Goal: Communication & Community: Answer question/provide support

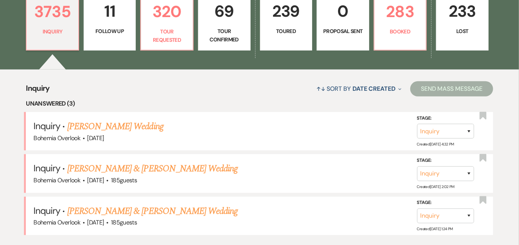
scroll to position [232, 0]
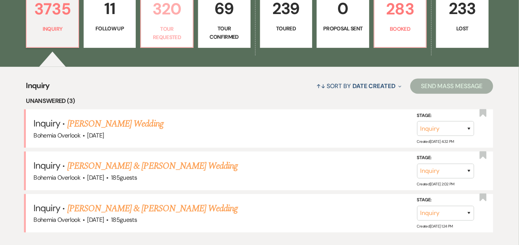
click at [184, 16] on p "320" at bounding box center [167, 8] width 43 height 25
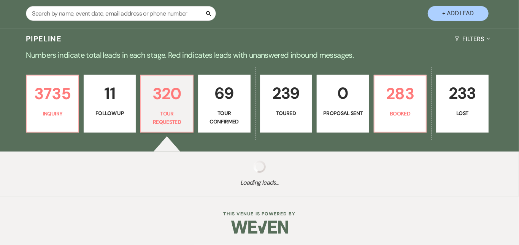
scroll to position [139, 0]
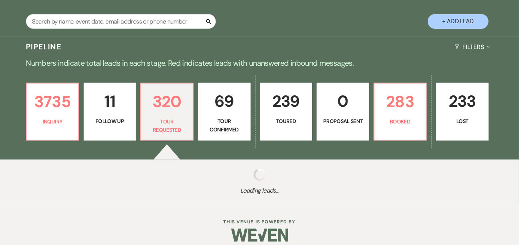
select select "2"
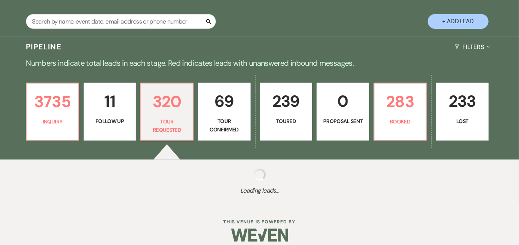
select select "2"
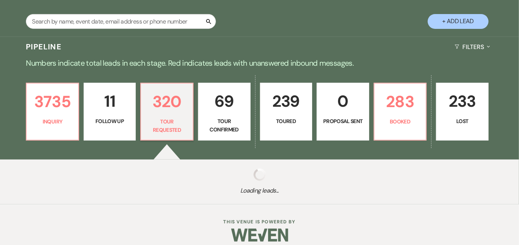
select select "2"
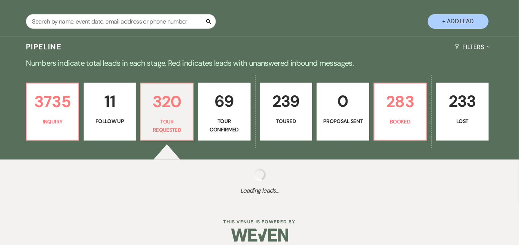
select select "2"
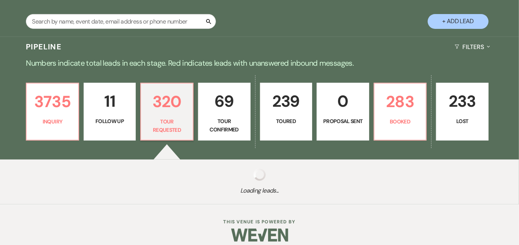
select select "2"
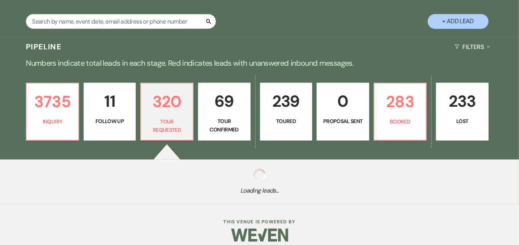
select select "2"
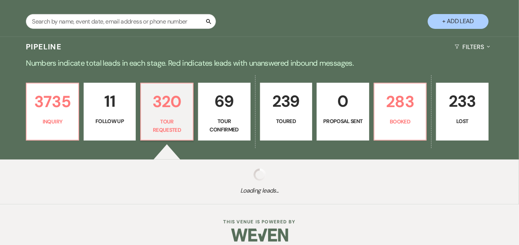
select select "2"
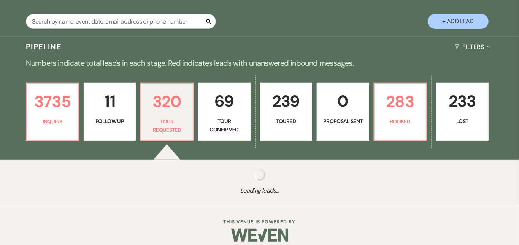
select select "2"
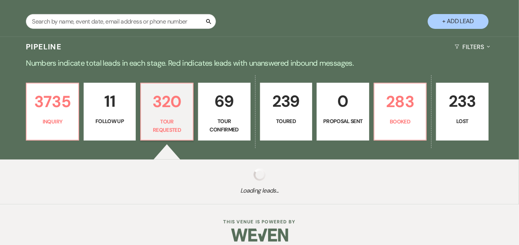
select select "2"
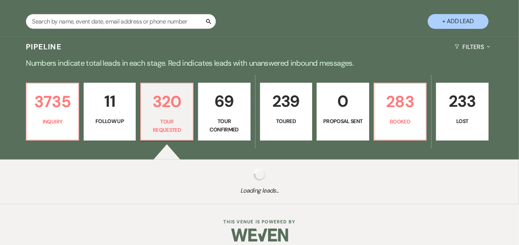
select select "2"
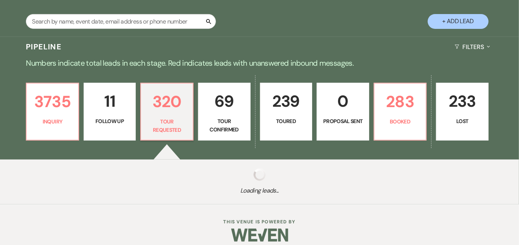
select select "2"
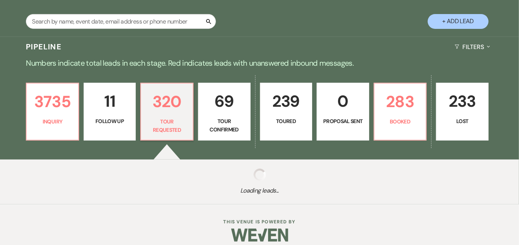
select select "2"
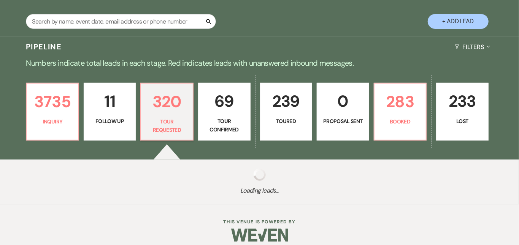
select select "2"
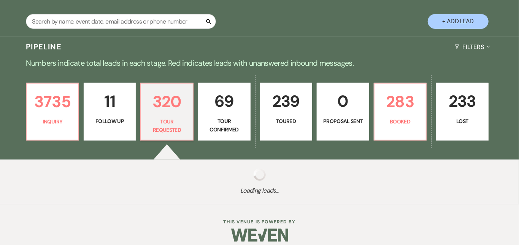
select select "2"
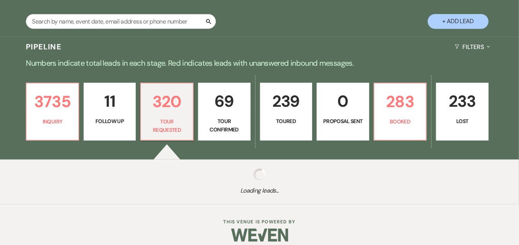
select select "2"
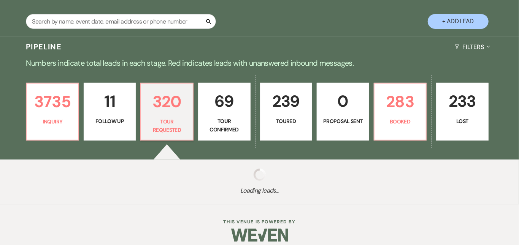
select select "2"
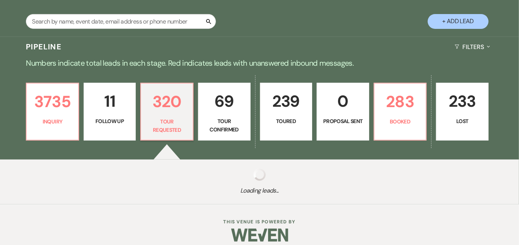
select select "2"
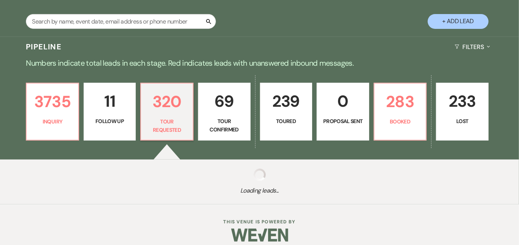
select select "2"
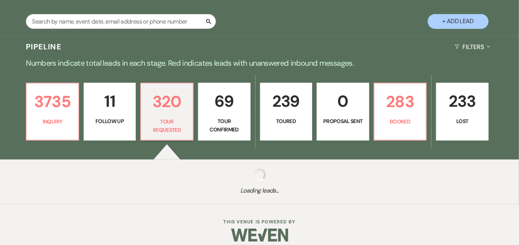
select select "2"
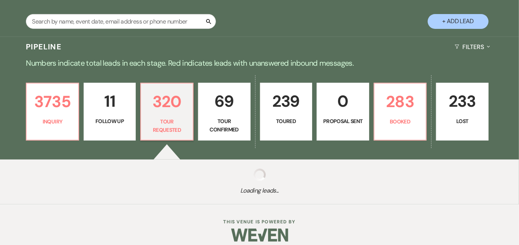
select select "2"
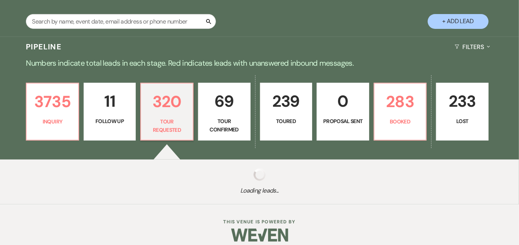
select select "2"
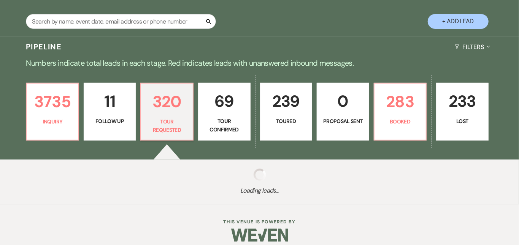
select select "2"
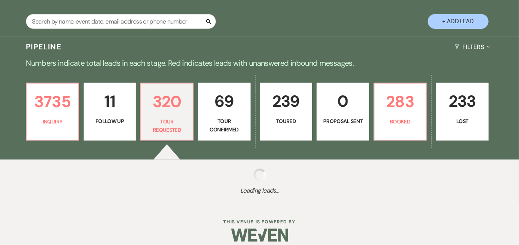
select select "2"
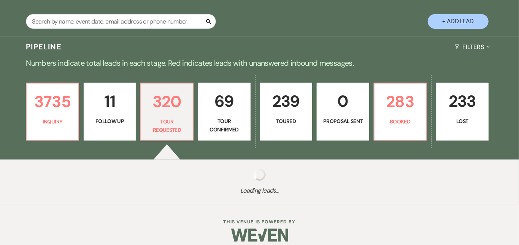
select select "2"
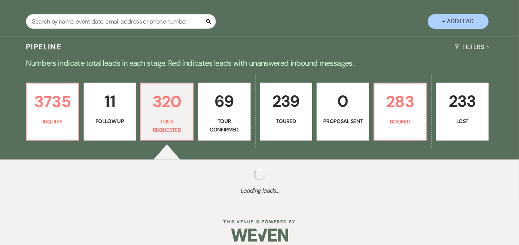
select select "2"
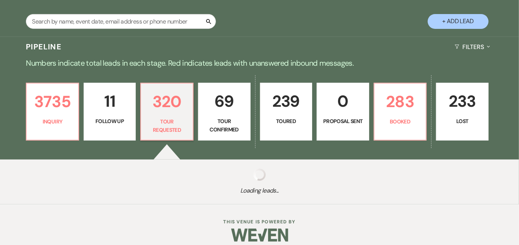
select select "2"
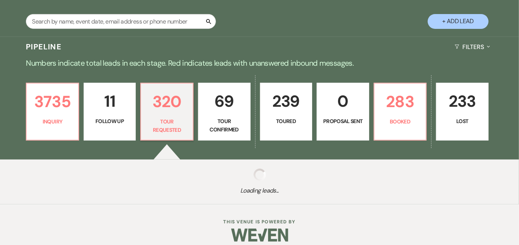
select select "2"
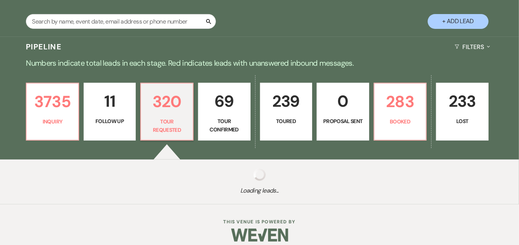
select select "2"
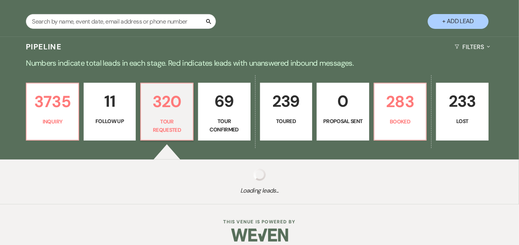
select select "2"
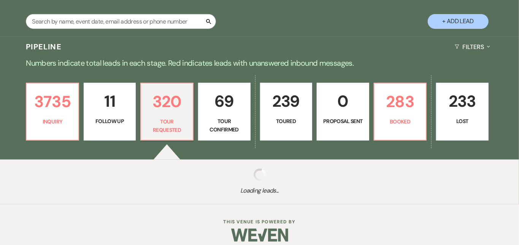
select select "2"
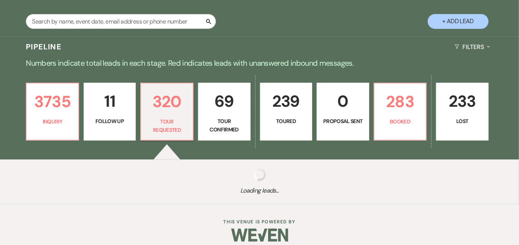
select select "2"
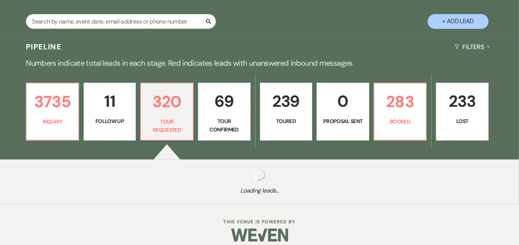
select select "2"
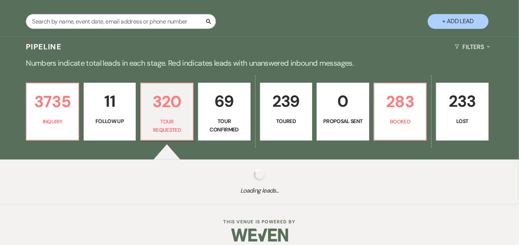
select select "2"
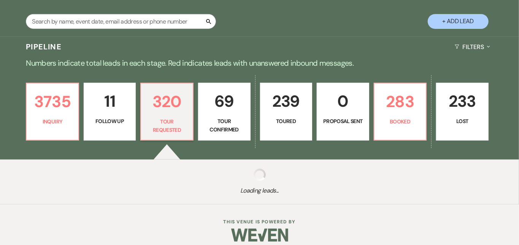
select select "2"
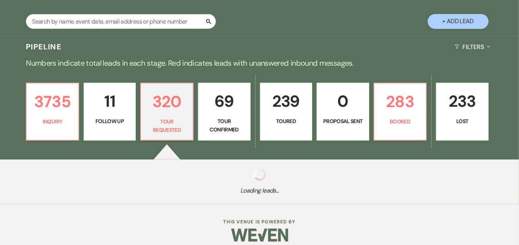
select select "2"
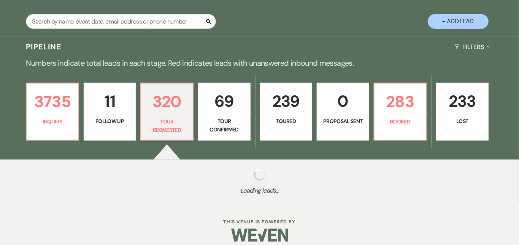
select select "2"
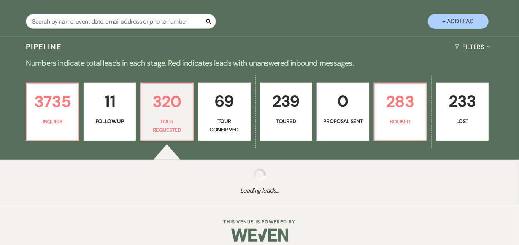
select select "2"
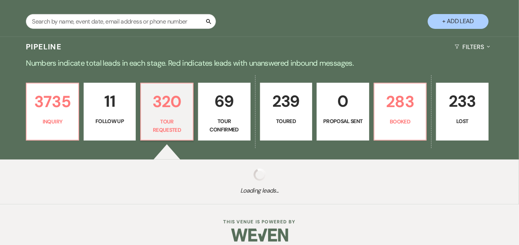
select select "2"
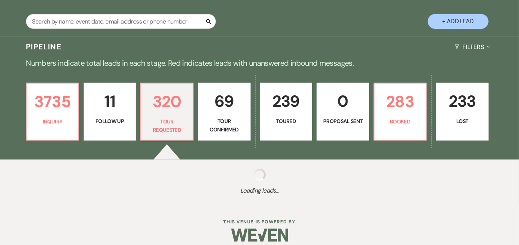
select select "2"
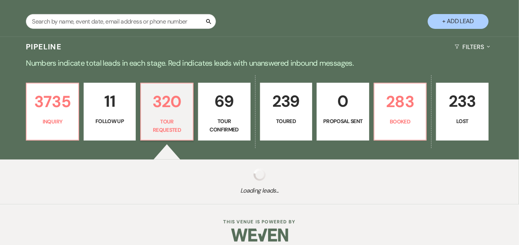
select select "2"
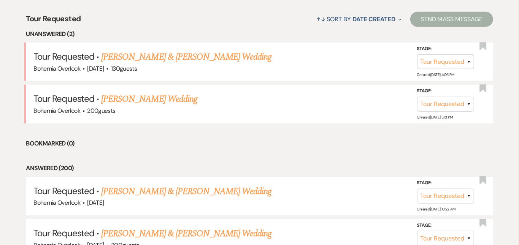
scroll to position [299, 0]
click at [197, 92] on link "Kimberly Dabkowski's Wedding" at bounding box center [149, 99] width 96 height 14
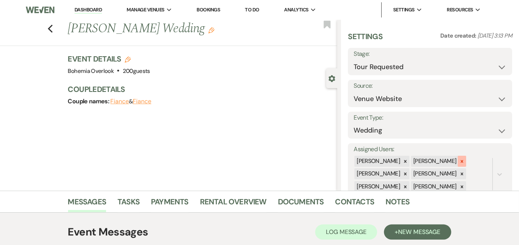
click at [465, 159] on icon at bounding box center [462, 161] width 5 height 5
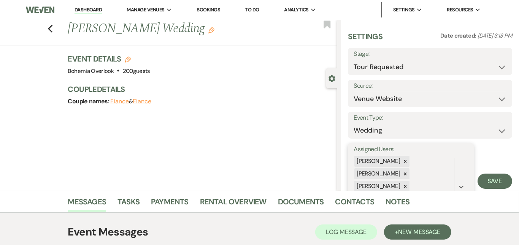
scroll to position [40, 0]
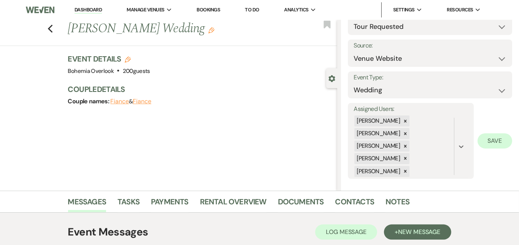
click at [486, 142] on button "Save" at bounding box center [495, 141] width 35 height 15
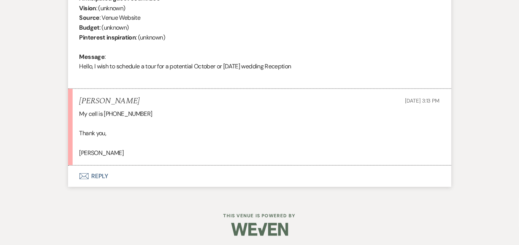
scroll to position [353, 0]
click at [290, 178] on button "Envelope Reply" at bounding box center [259, 175] width 383 height 21
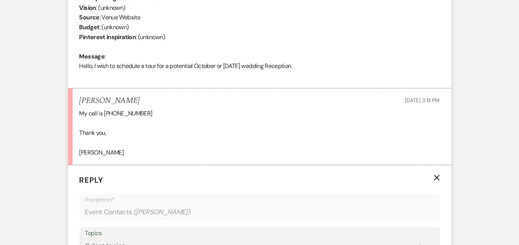
scroll to position [474, 0]
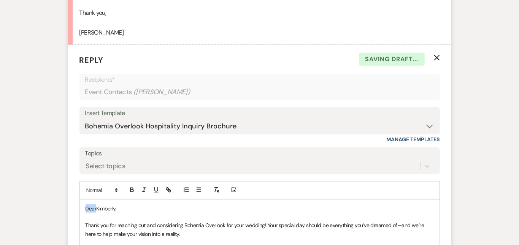
drag, startPoint x: 72, startPoint y: 206, endPoint x: 46, endPoint y: 191, distance: 30.2
click at [68, 191] on form "Reply X Saving draft... Recipients* Event Contacts ( Kimberly Dabkowski ) Inser…" at bounding box center [259, 246] width 383 height 403
click at [492, 106] on div "Messages Tasks Payments Rental Overview Documents Contacts Notes Event Messages…" at bounding box center [259, 92] width 519 height 751
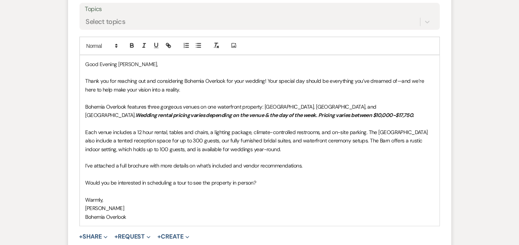
scroll to position [626, 0]
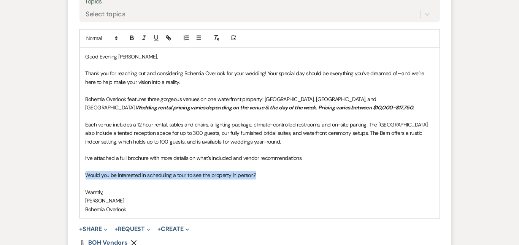
drag, startPoint x: 253, startPoint y: 176, endPoint x: 57, endPoint y: 177, distance: 196.3
click at [80, 176] on div "Good Evening Kimberly, Thank you for reaching out and considering Bohemia Overl…" at bounding box center [260, 133] width 360 height 171
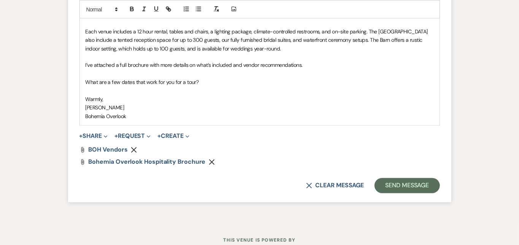
scroll to position [721, 0]
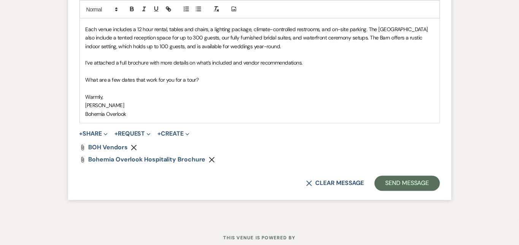
click at [93, 106] on p "[PERSON_NAME]" at bounding box center [260, 106] width 348 height 8
click at [440, 186] on button "Send Message" at bounding box center [407, 183] width 65 height 15
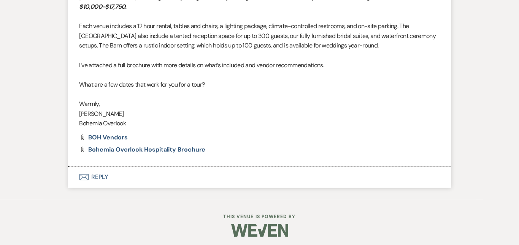
scroll to position [603, 0]
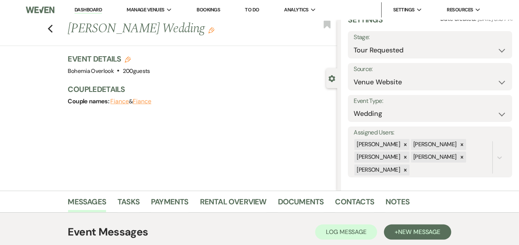
scroll to position [0, 0]
click at [97, 8] on link "Dashboard" at bounding box center [88, 9] width 27 height 7
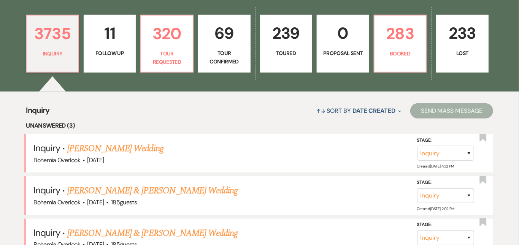
scroll to position [208, 0]
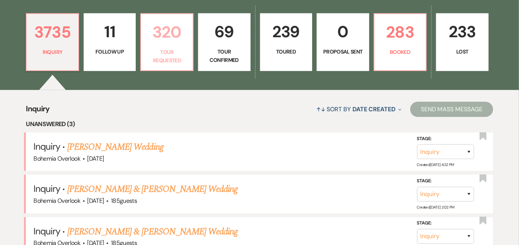
click at [169, 38] on p "320" at bounding box center [167, 31] width 43 height 25
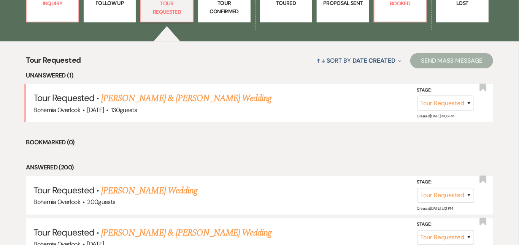
scroll to position [268, 0]
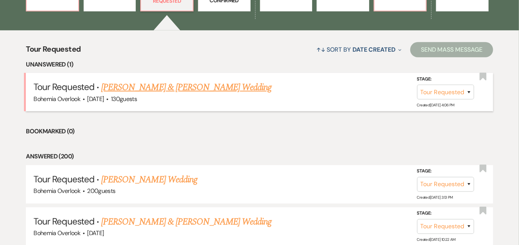
click at [232, 81] on link "Matt Rumpf & Becky Holton's Wedding" at bounding box center [186, 88] width 170 height 14
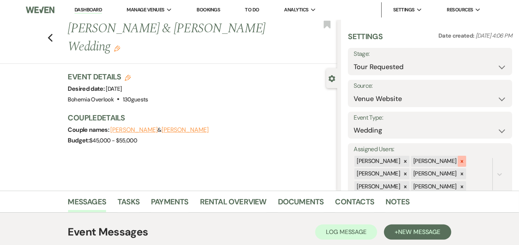
click at [466, 156] on div at bounding box center [462, 161] width 8 height 11
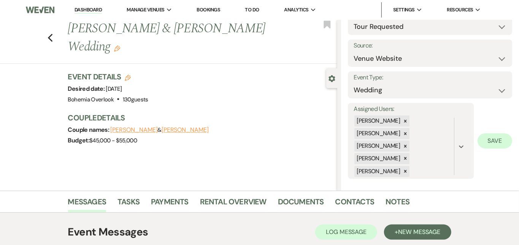
click at [498, 140] on button "Save" at bounding box center [495, 141] width 35 height 15
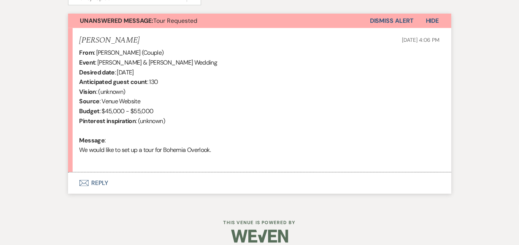
scroll to position [275, 0]
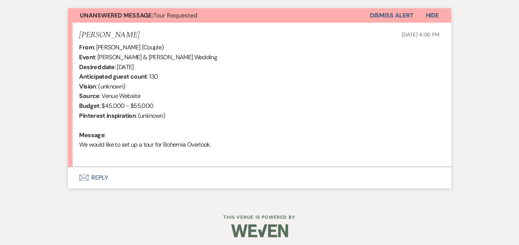
click at [183, 182] on button "Envelope Reply" at bounding box center [259, 177] width 383 height 21
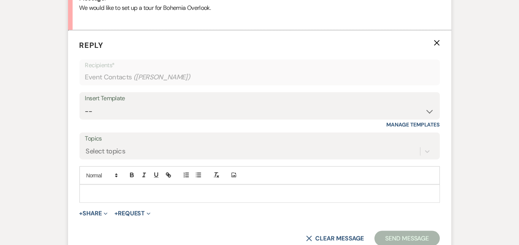
scroll to position [431, 0]
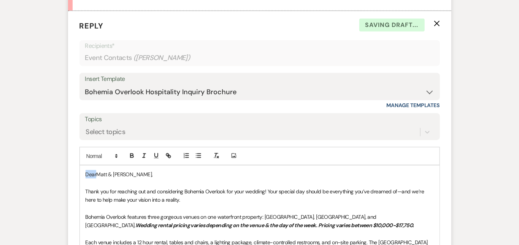
drag, startPoint x: 72, startPoint y: 174, endPoint x: 48, endPoint y: 165, distance: 25.3
click at [68, 165] on form "Reply X Saving draft... Recipients* Event Contacts ( Becky Holton ) Insert Temp…" at bounding box center [259, 212] width 383 height 403
click at [513, 48] on div "Messages Tasks Payments Rental Overview Documents Contacts Notes Event Messages…" at bounding box center [259, 97] width 519 height 674
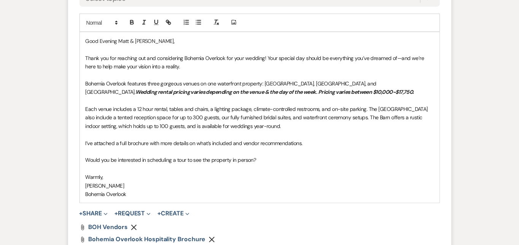
scroll to position [566, 0]
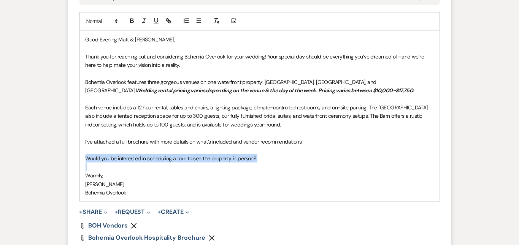
drag, startPoint x: 242, startPoint y: 160, endPoint x: 54, endPoint y: 161, distance: 188.3
click at [68, 161] on form "Reply X Draft Recipients* Event Contacts ( Becky Holton ) Insert Template -- We…" at bounding box center [259, 77] width 383 height 403
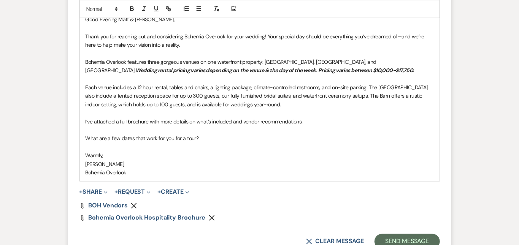
scroll to position [628, 0]
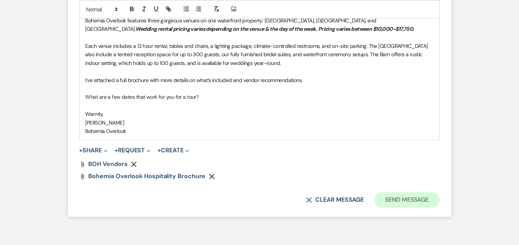
click at [440, 197] on button "Send Message" at bounding box center [407, 200] width 65 height 15
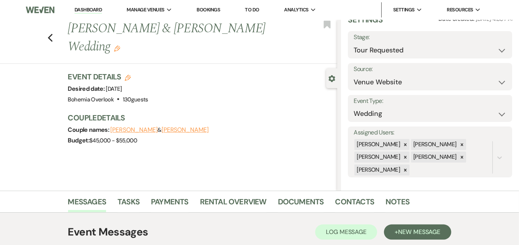
scroll to position [0, 0]
click at [91, 8] on link "Dashboard" at bounding box center [88, 9] width 27 height 7
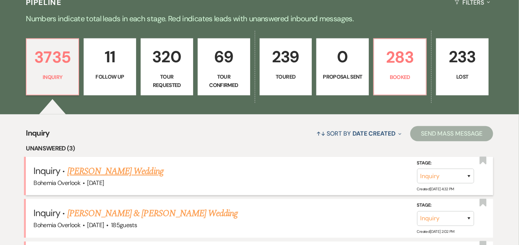
scroll to position [175, 0]
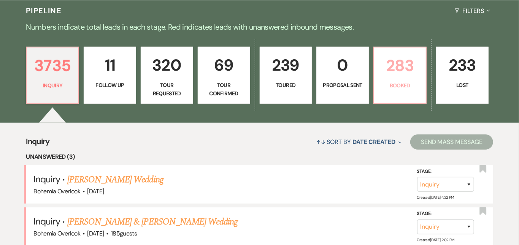
click at [422, 60] on p "283" at bounding box center [400, 65] width 43 height 25
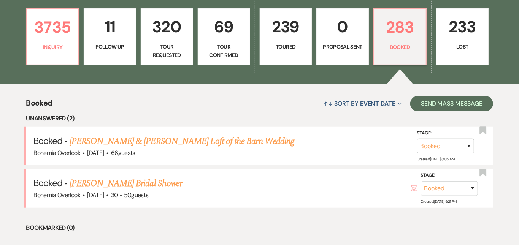
scroll to position [262, 0]
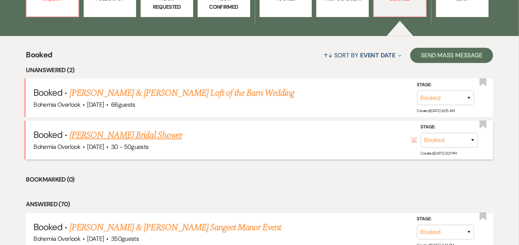
click at [169, 129] on link "Brande Heitz's Bridal Shower" at bounding box center [126, 136] width 113 height 14
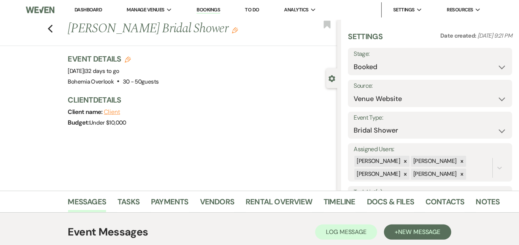
click at [89, 10] on link "Dashboard" at bounding box center [88, 9] width 27 height 6
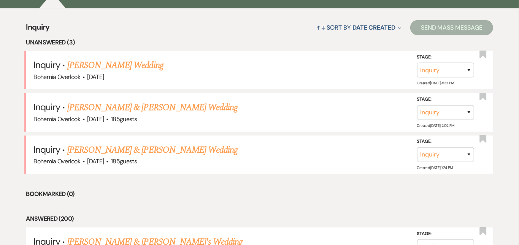
scroll to position [291, 0]
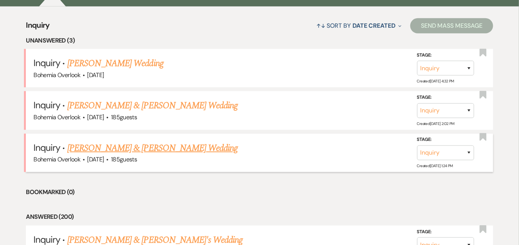
click at [133, 142] on link "[PERSON_NAME] & [PERSON_NAME] Wedding" at bounding box center [152, 149] width 170 height 14
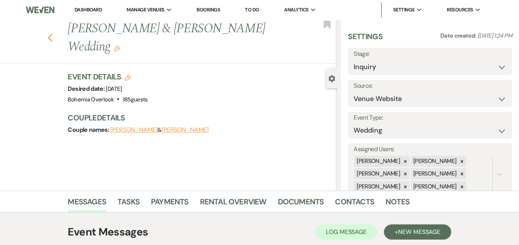
click at [48, 33] on icon "Previous" at bounding box center [51, 37] width 6 height 9
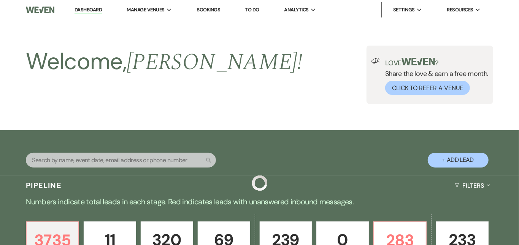
scroll to position [291, 0]
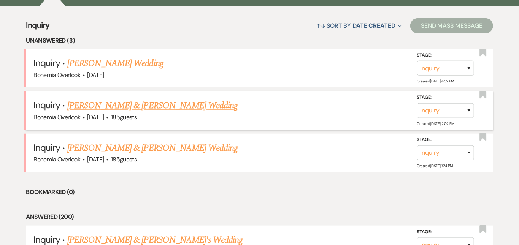
click at [155, 99] on link "[PERSON_NAME] & [PERSON_NAME] Wedding" at bounding box center [152, 106] width 170 height 14
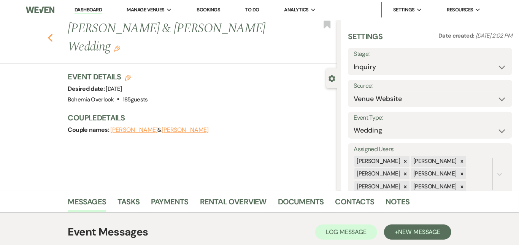
click at [48, 33] on icon "Previous" at bounding box center [51, 37] width 6 height 9
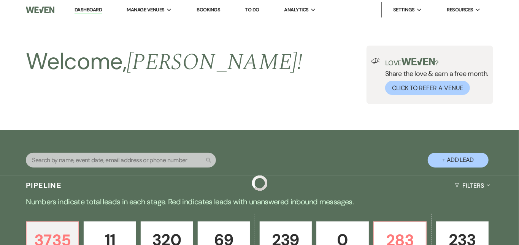
scroll to position [291, 0]
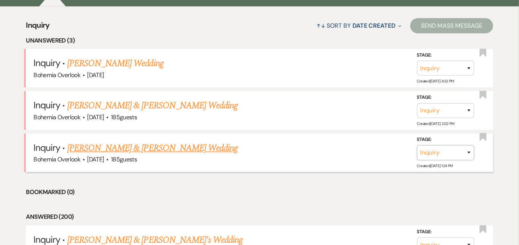
click at [466, 146] on select "Inquiry Follow Up Tour Requested Tour Confirmed Toured Proposal Sent Booked Lost" at bounding box center [445, 153] width 57 height 15
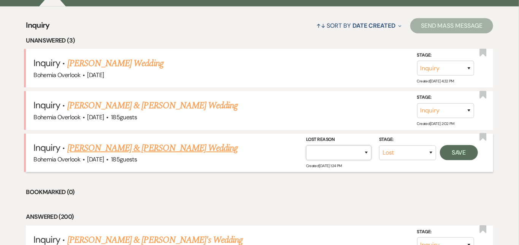
click at [348, 146] on select "Booked Elsewhere Budget Date Unavailable No Response Not a Good Match Capacity …" at bounding box center [338, 153] width 65 height 15
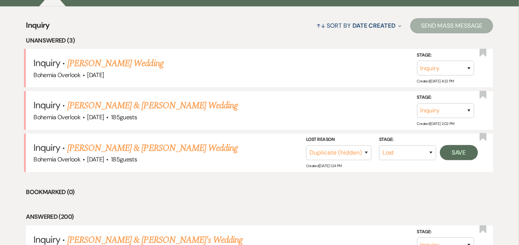
click at [464, 145] on button "Save" at bounding box center [459, 152] width 38 height 15
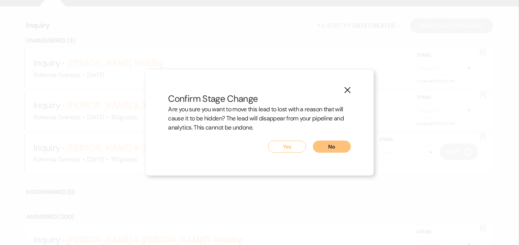
click at [284, 149] on button "Yes" at bounding box center [287, 147] width 38 height 12
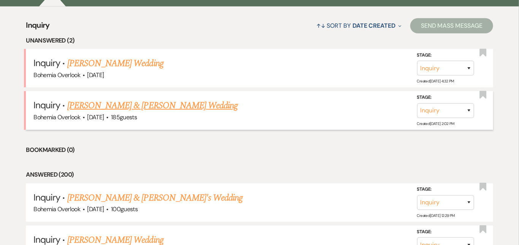
click at [195, 100] on link "[PERSON_NAME] & [PERSON_NAME] Wedding" at bounding box center [152, 106] width 170 height 14
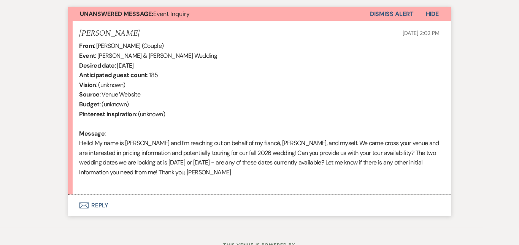
scroll to position [32, 0]
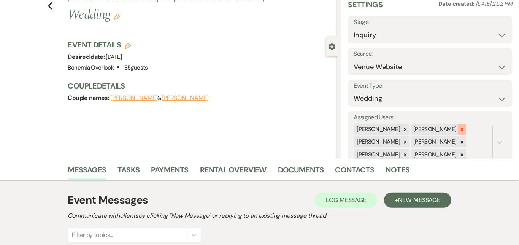
click at [465, 127] on icon at bounding box center [462, 129] width 5 height 5
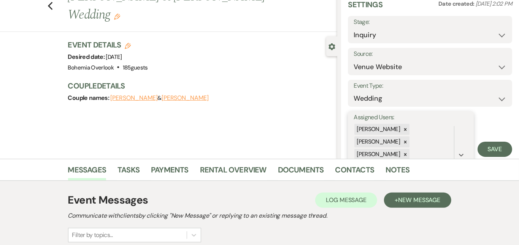
scroll to position [40, 0]
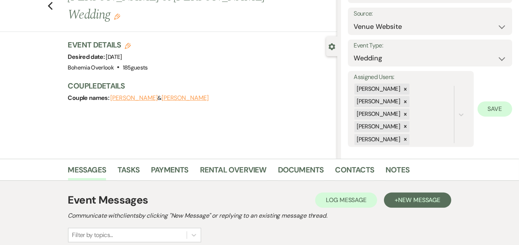
click at [498, 103] on button "Save" at bounding box center [495, 109] width 35 height 15
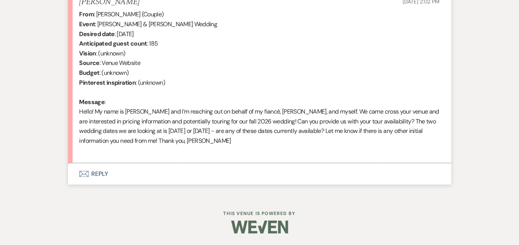
scroll to position [306, 0]
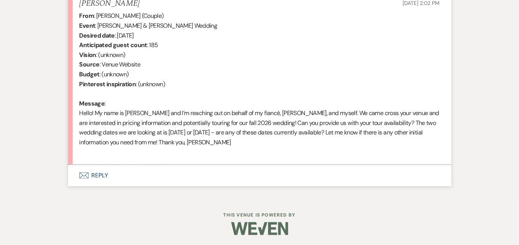
click at [222, 171] on button "Envelope Reply" at bounding box center [259, 175] width 383 height 21
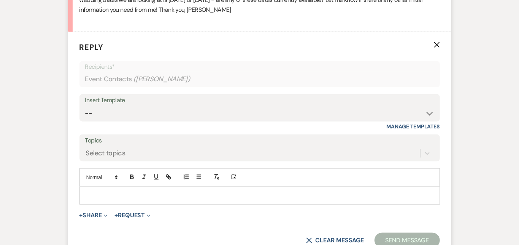
scroll to position [460, 0]
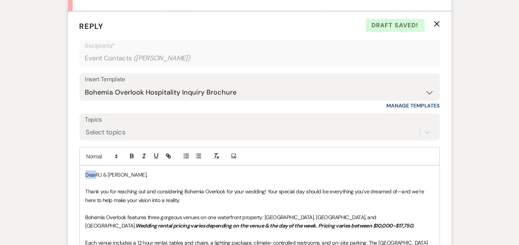
drag, startPoint x: 72, startPoint y: 172, endPoint x: 39, endPoint y: 159, distance: 35.5
click at [39, 159] on div "Messages Tasks Payments Rental Overview Documents Contacts Notes Event Messages…" at bounding box center [259, 83] width 519 height 704
click at [492, 140] on div "Messages Tasks Payments Rental Overview Documents Contacts Notes Event Messages…" at bounding box center [259, 83] width 519 height 704
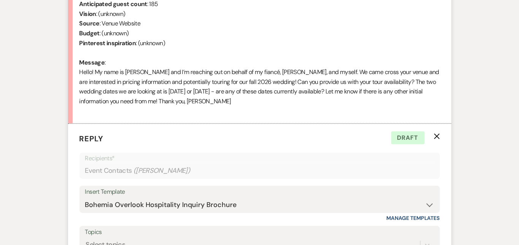
scroll to position [355, 0]
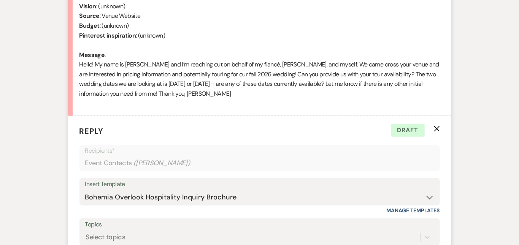
click at [503, 72] on div "Messages Tasks Payments Rental Overview Documents Contacts Notes Event Messages…" at bounding box center [259, 188] width 519 height 704
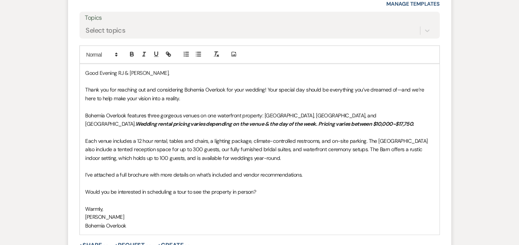
scroll to position [577, 0]
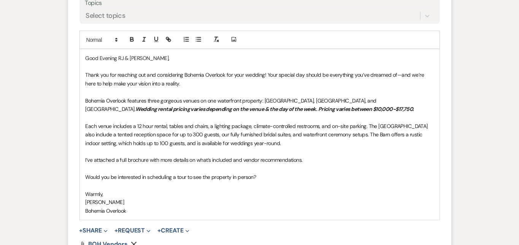
click at [303, 140] on p "Each venue includes a 12 hour rental, tables and chairs, a lighting package, cl…" at bounding box center [260, 134] width 348 height 25
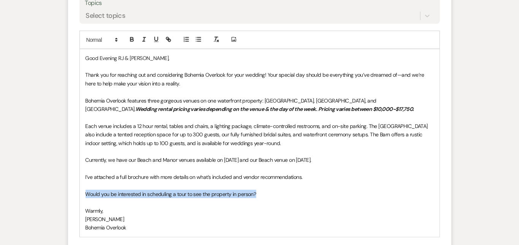
drag, startPoint x: 245, startPoint y: 195, endPoint x: 52, endPoint y: 196, distance: 193.3
click at [68, 196] on form "Reply X Draft Recipients* Event Contacts ( Alissa Klaus ) Insert Template -- We…" at bounding box center [259, 105] width 383 height 420
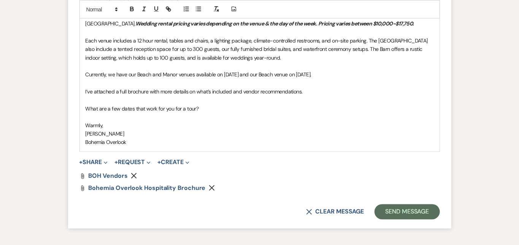
scroll to position [679, 0]
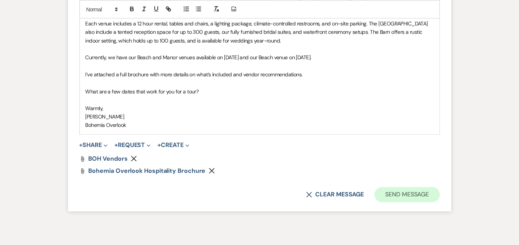
click at [440, 196] on button "Send Message" at bounding box center [407, 195] width 65 height 15
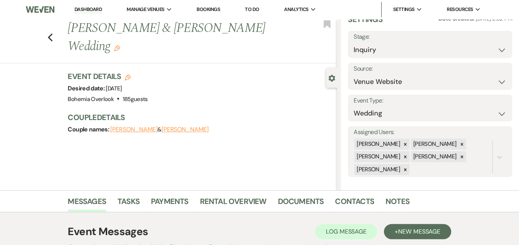
scroll to position [0, 0]
click at [100, 12] on link "Dashboard" at bounding box center [88, 9] width 27 height 7
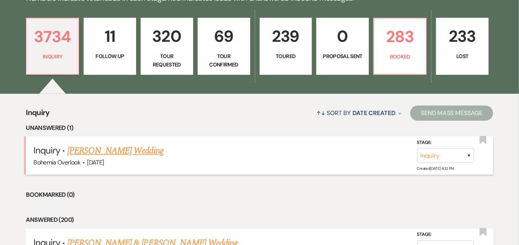
scroll to position [206, 0]
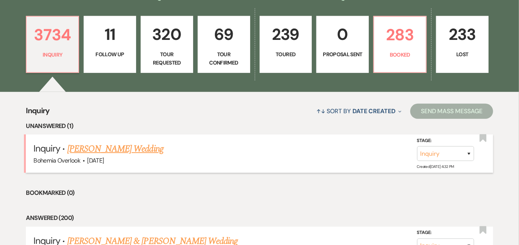
click at [151, 142] on link "[PERSON_NAME] Wedding" at bounding box center [115, 149] width 96 height 14
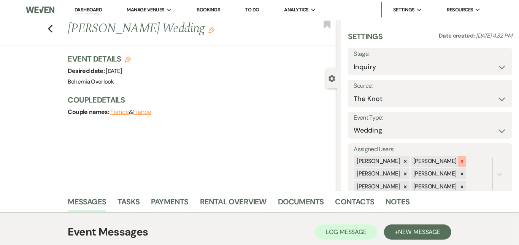
click at [465, 160] on icon at bounding box center [462, 161] width 5 height 5
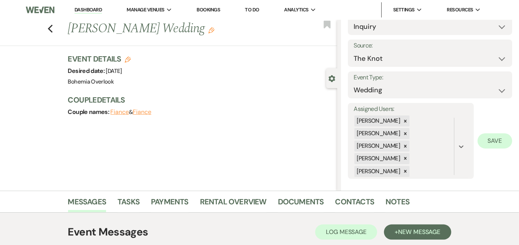
click at [493, 138] on button "Save" at bounding box center [495, 141] width 35 height 15
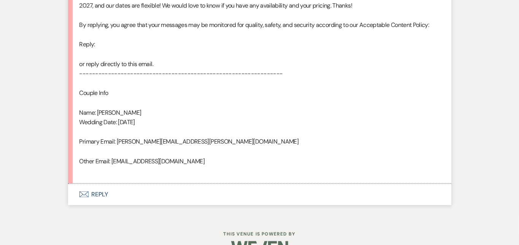
scroll to position [449, 0]
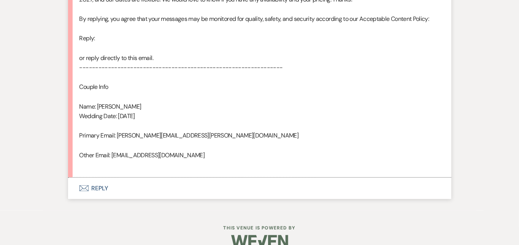
click at [277, 183] on button "Envelope Reply" at bounding box center [259, 188] width 383 height 21
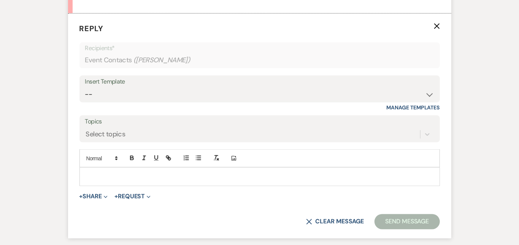
scroll to position [614, 0]
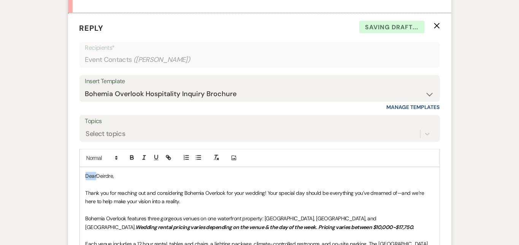
drag, startPoint x: 72, startPoint y: 172, endPoint x: 41, endPoint y: 161, distance: 32.2
click at [41, 161] on div "Messages Tasks Payments Rental Overview Documents Contacts Notes Event Messages…" at bounding box center [259, 7] width 519 height 860
click at [486, 122] on div "Messages Tasks Payments Rental Overview Documents Contacts Notes Event Messages…" at bounding box center [259, 7] width 519 height 860
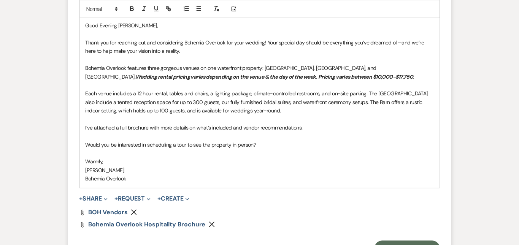
scroll to position [768, 0]
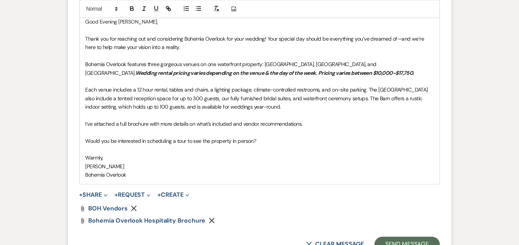
click at [310, 103] on p "Each venue includes a 12 hour rental, tables and chairs, a lighting package, cl…" at bounding box center [260, 98] width 348 height 25
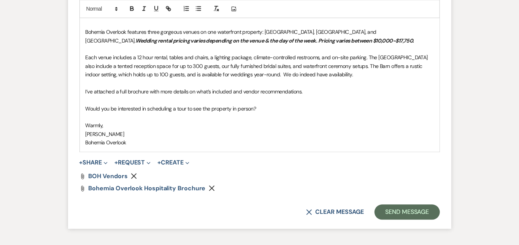
scroll to position [802, 0]
click at [422, 213] on button "Send Message" at bounding box center [407, 211] width 65 height 15
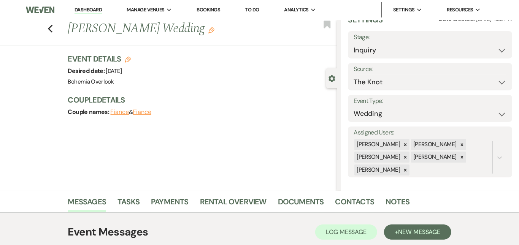
scroll to position [0, 0]
click at [98, 8] on link "Dashboard" at bounding box center [88, 9] width 27 height 7
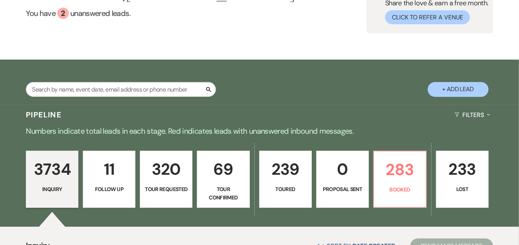
scroll to position [130, 0]
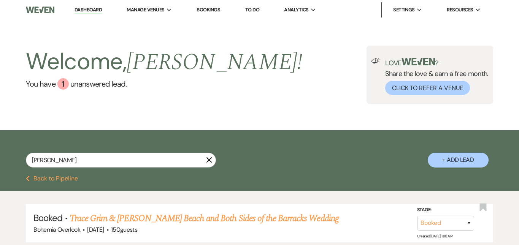
select select "8"
select select "6"
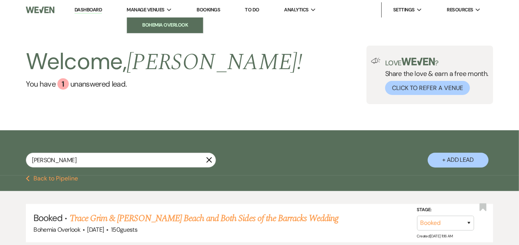
type input "johan"
click at [167, 23] on li "Bohemia Overlook" at bounding box center [165, 25] width 68 height 8
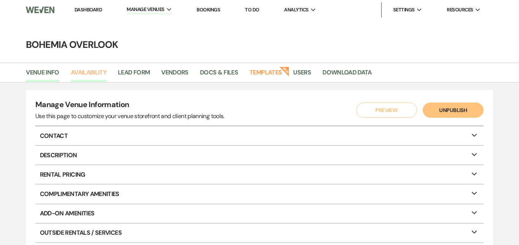
click at [105, 69] on link "Availability" at bounding box center [89, 75] width 36 height 14
select select "3"
select select "2026"
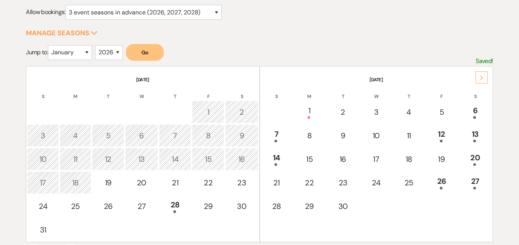
scroll to position [110, 0]
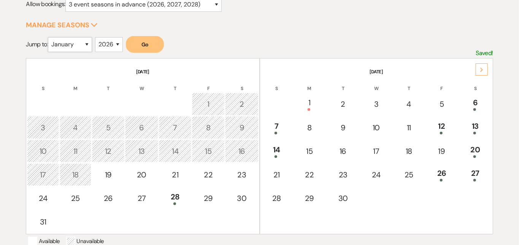
select select "10"
click at [143, 51] on button "Go" at bounding box center [145, 44] width 38 height 17
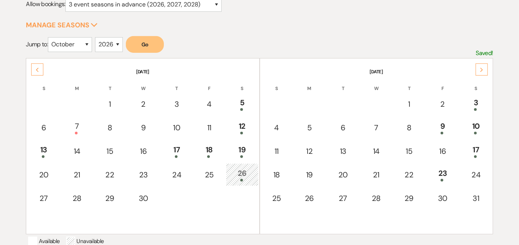
click at [485, 66] on div "Next" at bounding box center [482, 70] width 12 height 12
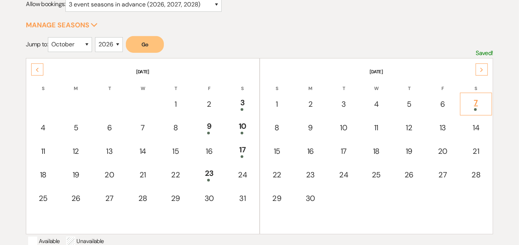
click at [479, 101] on div "7" at bounding box center [476, 104] width 24 height 14
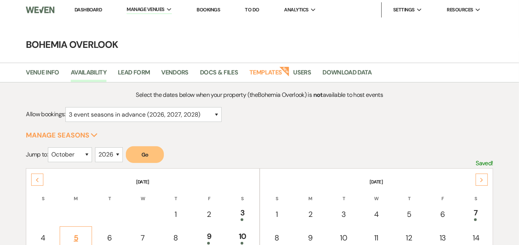
scroll to position [0, 0]
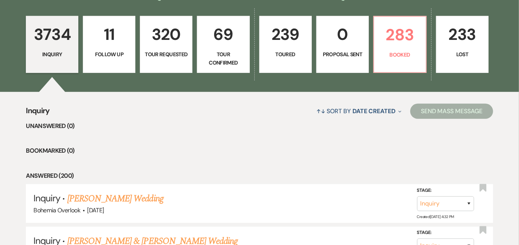
scroll to position [206, 0]
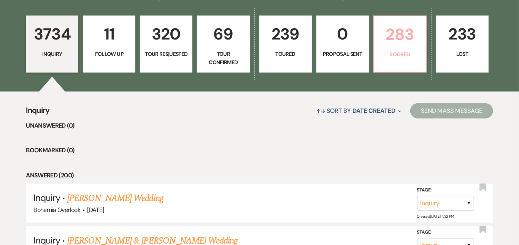
click at [421, 42] on p "283" at bounding box center [400, 34] width 43 height 25
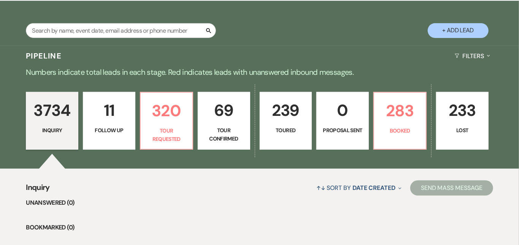
scroll to position [136, 0]
